Goal: Use online tool/utility: Utilize a website feature to perform a specific function

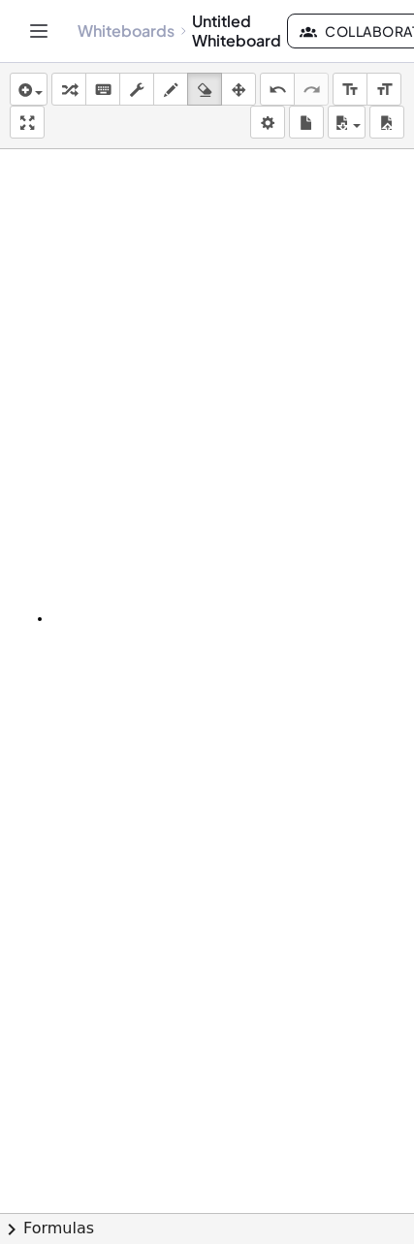
click at [20, 95] on icon "button" at bounding box center [23, 89] width 17 height 23
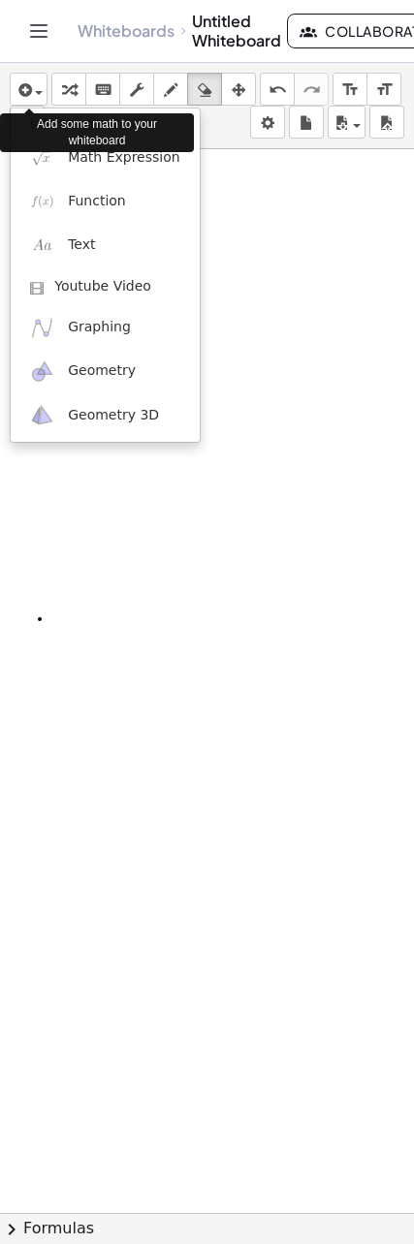
click at [146, 179] on link "Function" at bounding box center [105, 201] width 189 height 44
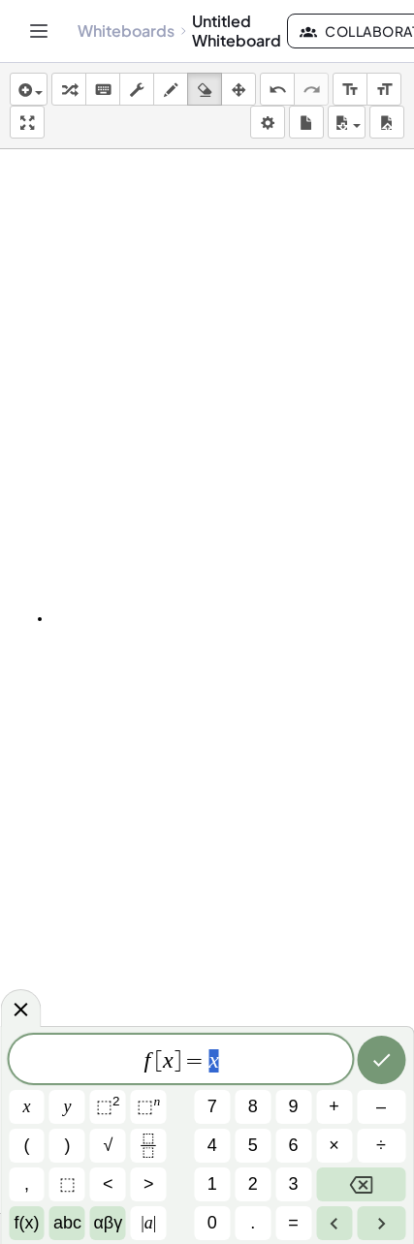
click at [357, 1185] on icon "Backspace" at bounding box center [360, 1184] width 23 height 23
click at [356, 1184] on icon "Backspace" at bounding box center [360, 1184] width 23 height 23
click at [357, 1177] on icon "Backspace" at bounding box center [360, 1184] width 23 height 17
click at [357, 1176] on icon "Backspace" at bounding box center [360, 1184] width 23 height 17
click at [359, 1175] on icon "Backspace" at bounding box center [360, 1184] width 23 height 23
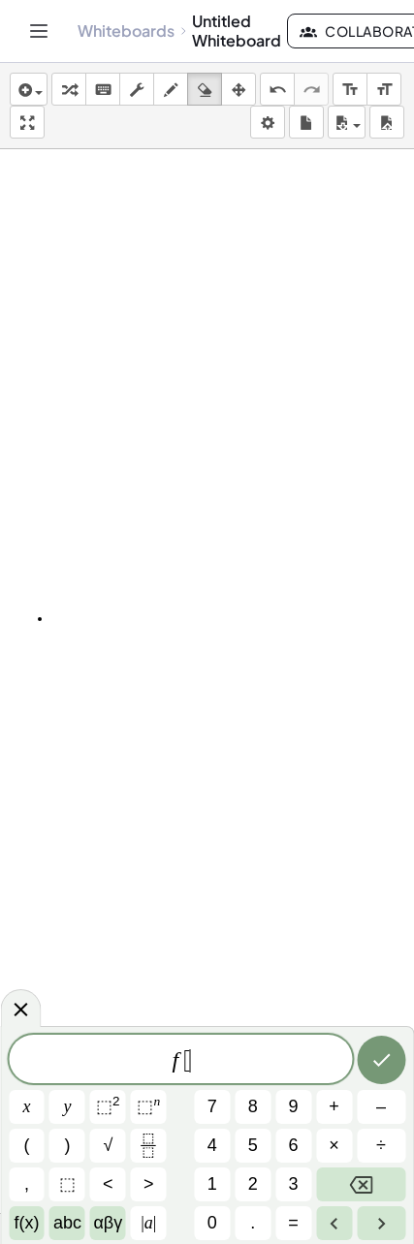
click at [358, 1175] on icon "Backspace" at bounding box center [360, 1184] width 23 height 23
click at [359, 1173] on icon "Backspace" at bounding box center [360, 1184] width 23 height 23
click at [358, 1173] on icon "Backspace" at bounding box center [360, 1184] width 23 height 23
click at [359, 1169] on button "Backspace" at bounding box center [360, 1184] width 89 height 34
click at [358, 1169] on button "Backspace" at bounding box center [360, 1184] width 89 height 34
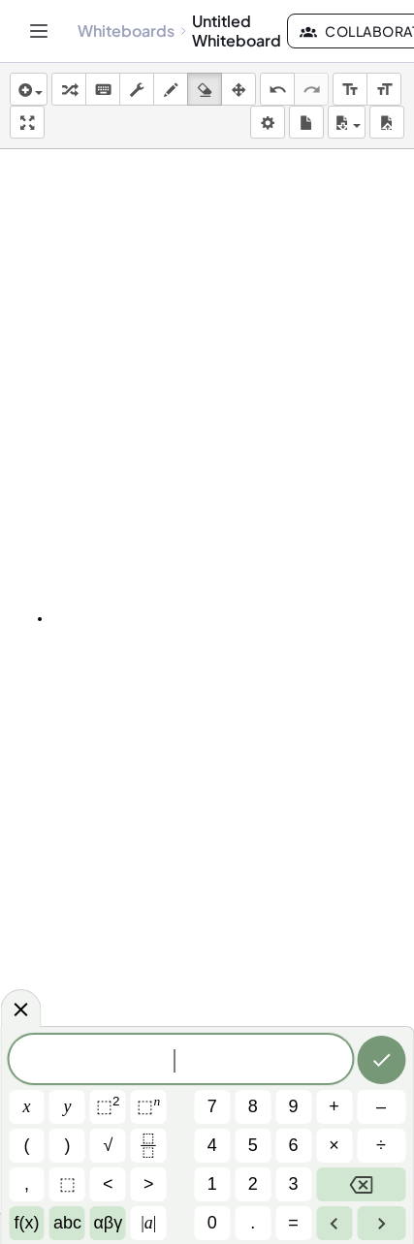
click at [258, 1107] on button "8" at bounding box center [252, 1107] width 36 height 34
click at [383, 1138] on span "÷" at bounding box center [381, 1145] width 10 height 26
click at [359, 1173] on icon "Backspace" at bounding box center [360, 1184] width 23 height 23
click at [358, 1173] on icon "Backspace" at bounding box center [360, 1184] width 23 height 23
click at [356, 1173] on icon "Backspace" at bounding box center [360, 1184] width 23 height 23
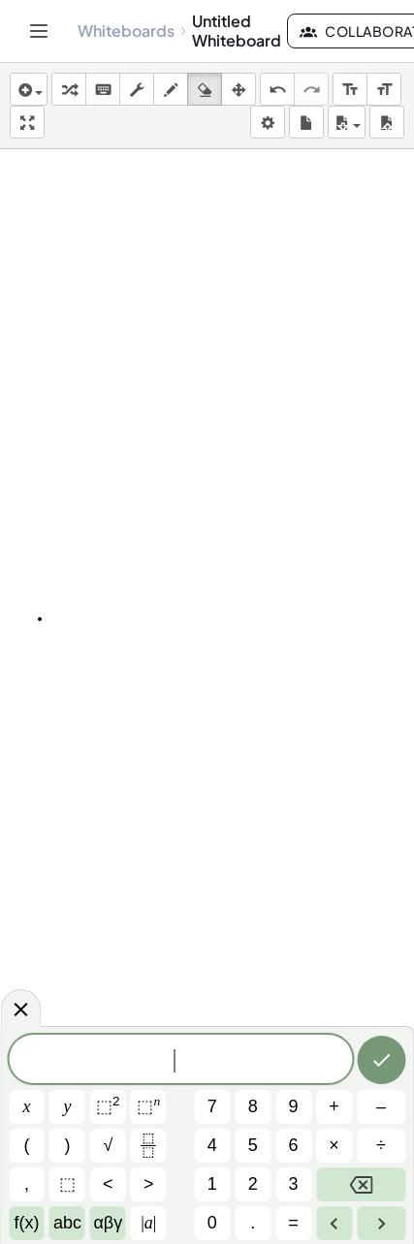
click at [356, 1173] on icon "Backspace" at bounding box center [360, 1184] width 23 height 23
click at [214, 1179] on span "1" at bounding box center [212, 1184] width 10 height 26
click at [263, 1140] on button "5" at bounding box center [252, 1146] width 36 height 34
click at [252, 1171] on span "2" at bounding box center [253, 1184] width 10 height 26
click at [365, 1140] on button "÷" at bounding box center [380, 1146] width 48 height 34
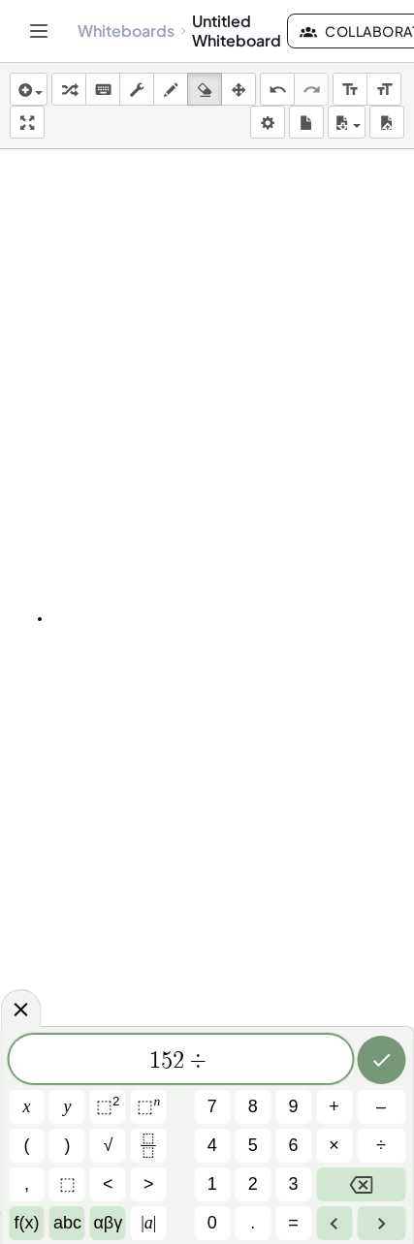
click at [253, 1111] on span "8" at bounding box center [253, 1107] width 10 height 26
click at [362, 1068] on button "Done" at bounding box center [380, 1060] width 48 height 48
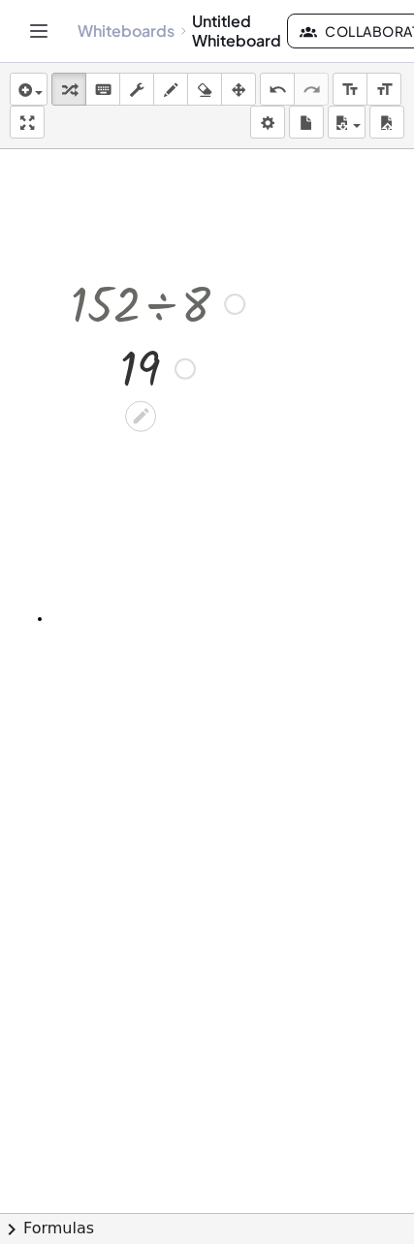
click at [146, 419] on icon at bounding box center [141, 416] width 20 height 20
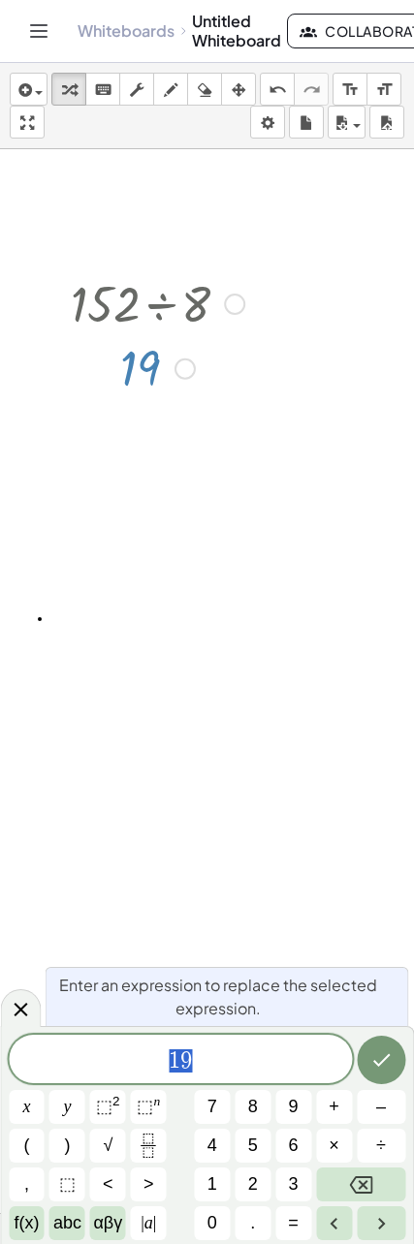
click at [183, 323] on div at bounding box center [157, 302] width 193 height 66
click at [171, 305] on div at bounding box center [157, 302] width 193 height 66
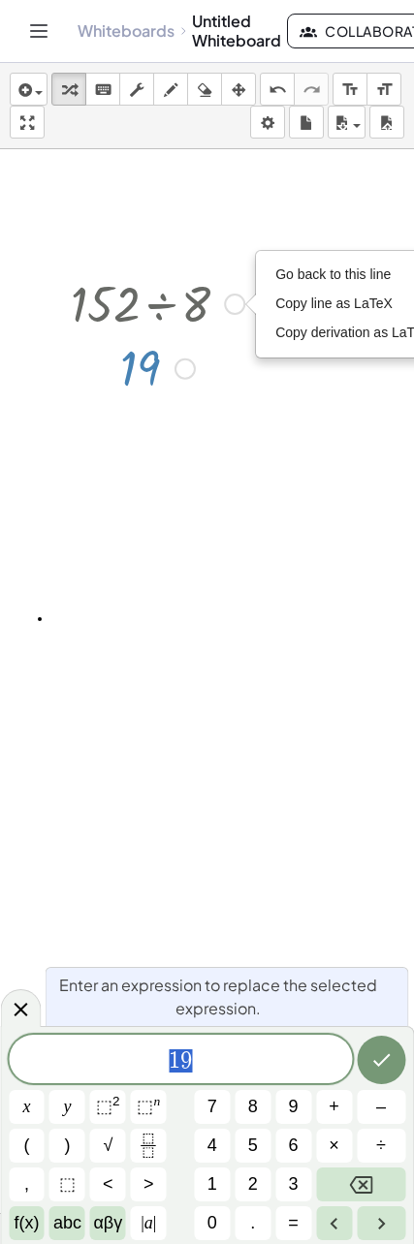
click at [377, 1046] on button "Done" at bounding box center [380, 1060] width 48 height 48
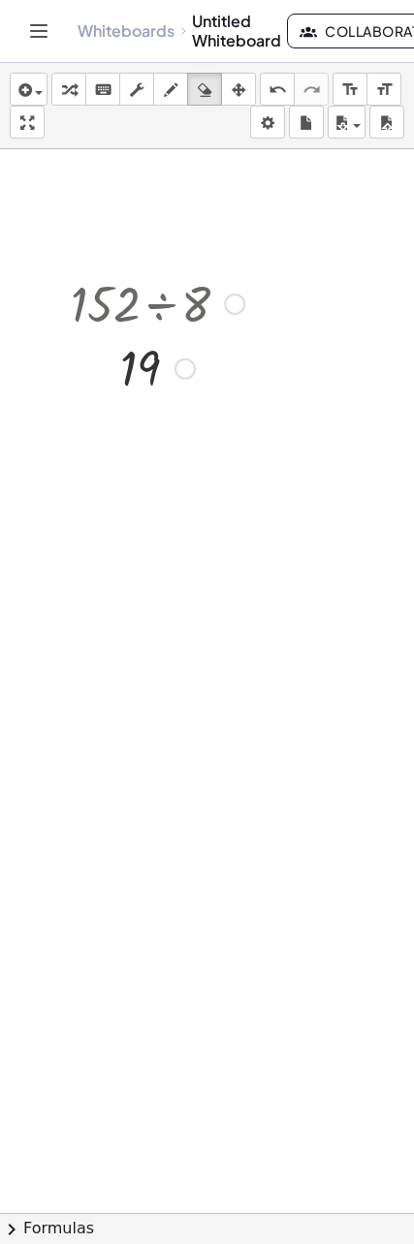
click at [200, 105] on button "erase" at bounding box center [204, 89] width 35 height 33
click at [32, 92] on span "button" at bounding box center [34, 92] width 4 height 14
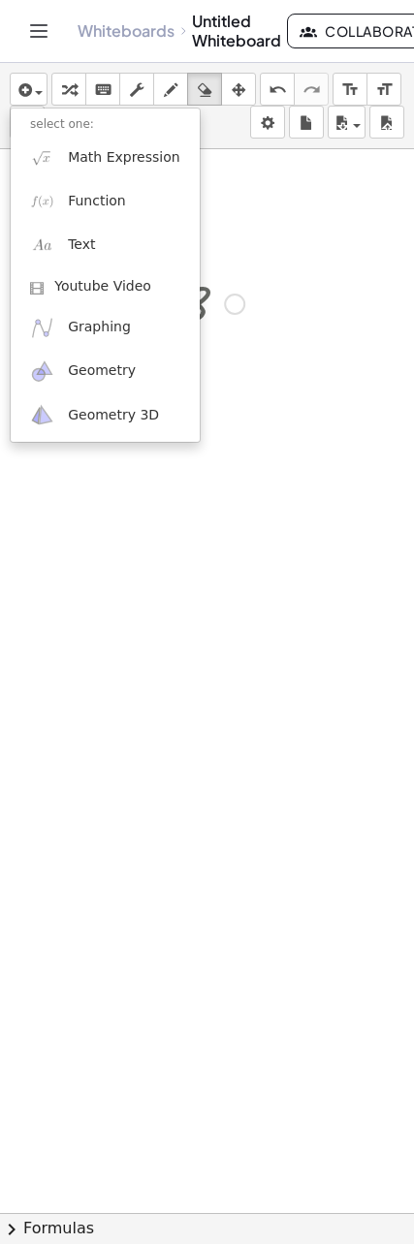
click at [134, 162] on span "Math Expression" at bounding box center [123, 157] width 111 height 19
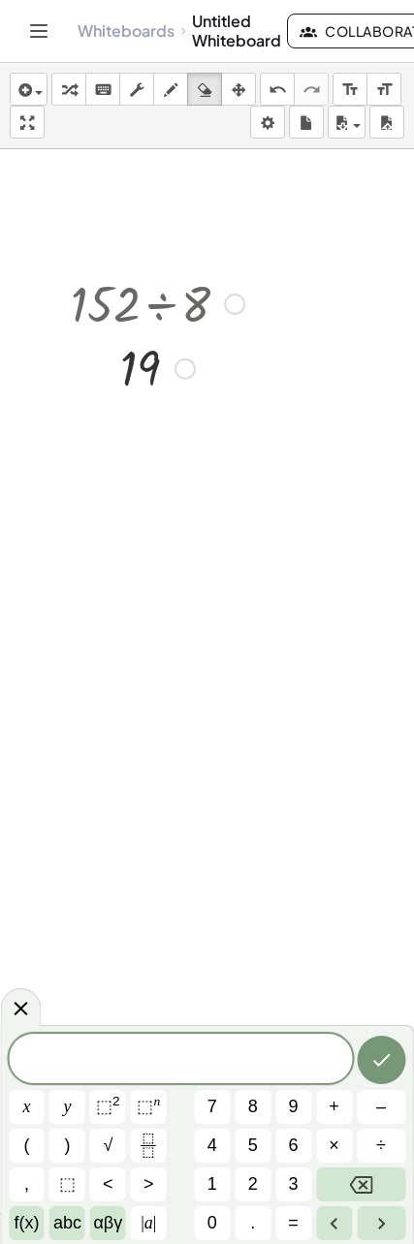
click at [368, 1170] on button "Backspace" at bounding box center [360, 1184] width 89 height 34
click at [367, 1160] on button "÷" at bounding box center [380, 1146] width 48 height 34
click at [17, 1006] on icon at bounding box center [21, 1010] width 14 height 14
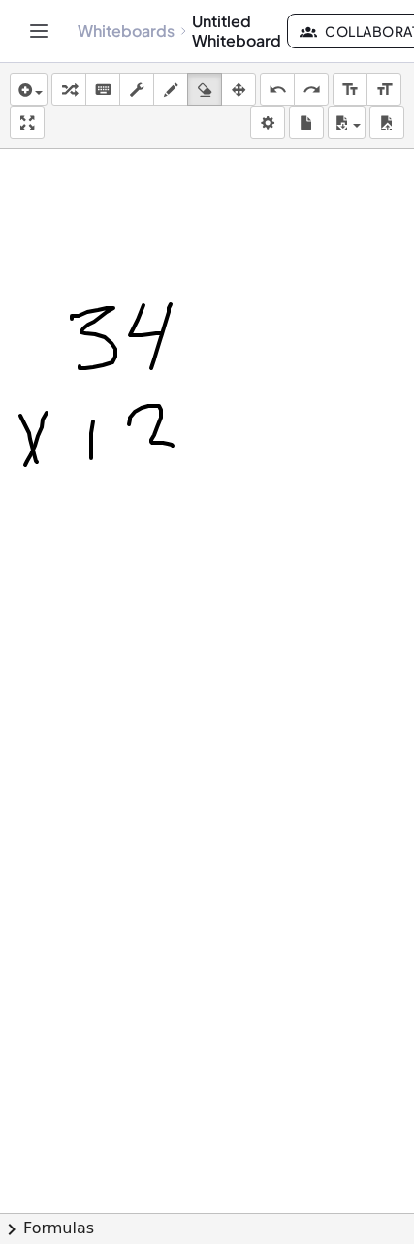
click at [284, 76] on button "undo undo" at bounding box center [277, 89] width 35 height 33
click at [280, 71] on div "insert select one: Math Expression Function Text Youtube Video Graphing Geometr…" at bounding box center [207, 106] width 414 height 86
